Goal: Find contact information: Find contact information

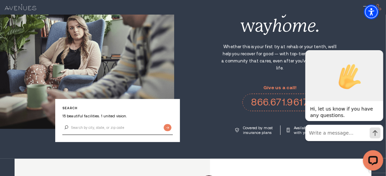
click at [227, 81] on div "Alcohol and Drug Rehab Facilities across the [GEOGRAPHIC_DATA] Find your way ho…" at bounding box center [280, 59] width 212 height 151
click at [375, 162] on div "Open LiveChat chat widget" at bounding box center [373, 159] width 11 height 11
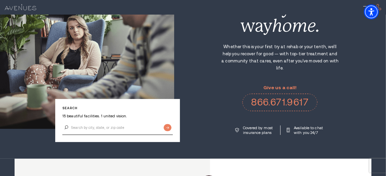
click at [224, 83] on div "Alcohol and Drug Rehab Facilities across the US Find your way home. Whether thi…" at bounding box center [280, 59] width 212 height 151
click at [380, 15] on img "Accessibility Menu" at bounding box center [372, 12] width 16 height 16
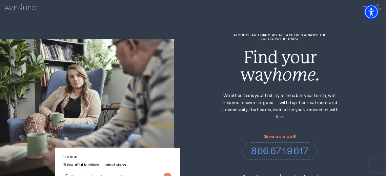
click at [252, 142] on link "866.671.9617" at bounding box center [280, 151] width 75 height 18
